Goal: Information Seeking & Learning: Learn about a topic

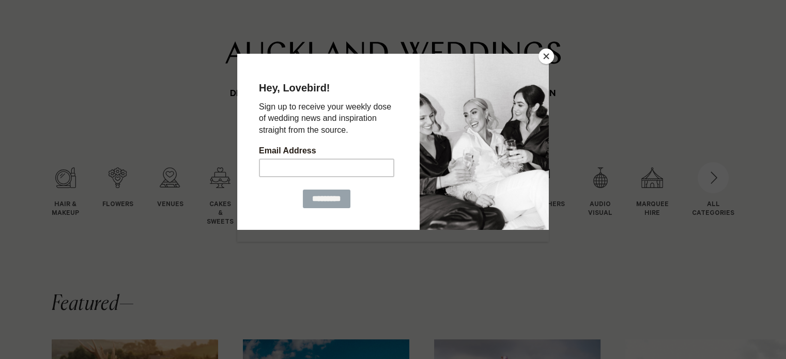
click at [550, 54] on button "Close" at bounding box center [547, 57] width 16 height 16
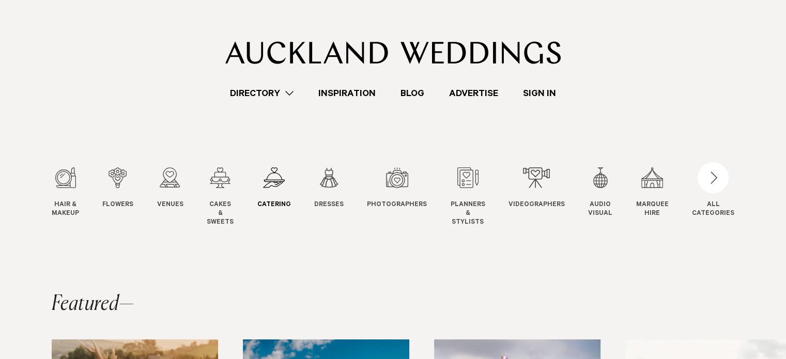
click at [286, 180] on div "5 / 12" at bounding box center [274, 177] width 34 height 21
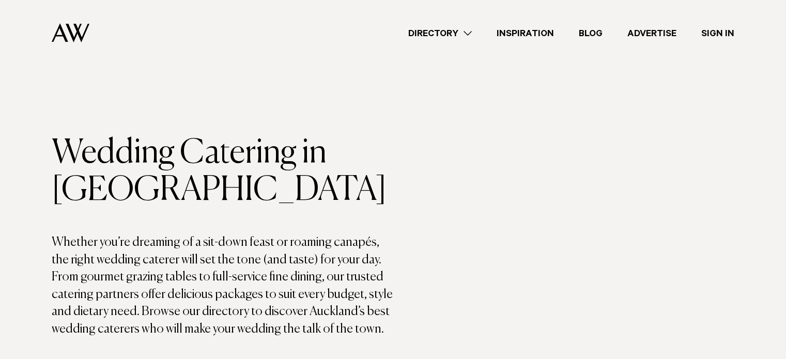
click at [591, 30] on link "Blog" at bounding box center [591, 33] width 49 height 14
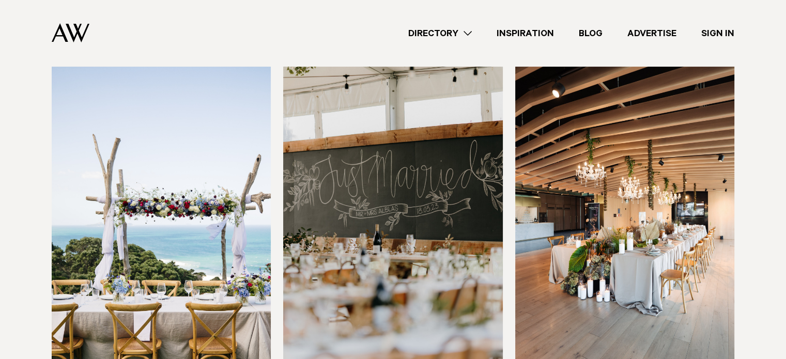
scroll to position [414, 0]
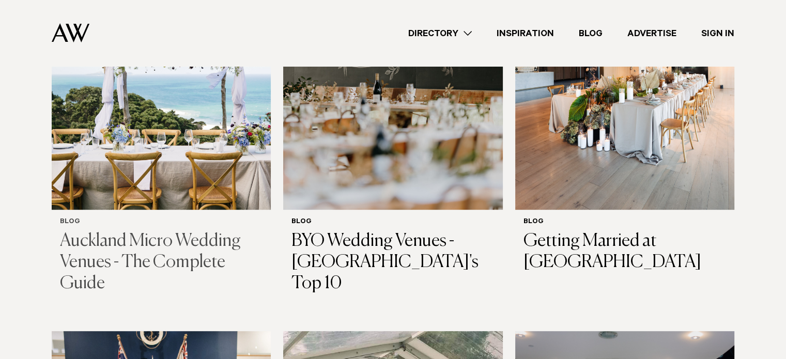
click at [152, 243] on h3 "Auckland Micro Wedding Venues - The Complete Guide" at bounding box center [161, 262] width 203 height 63
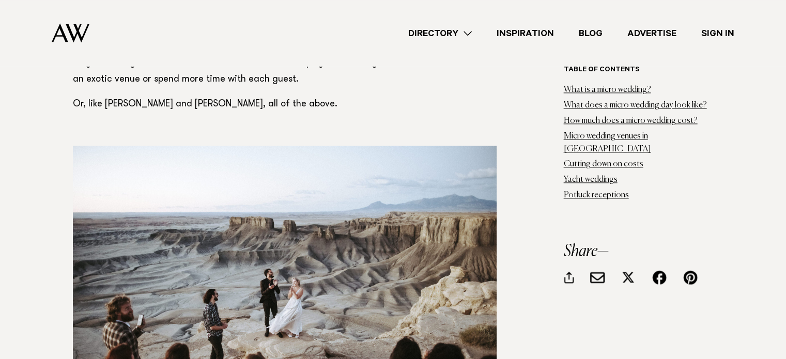
scroll to position [1602, 0]
